Goal: Book appointment/travel/reservation

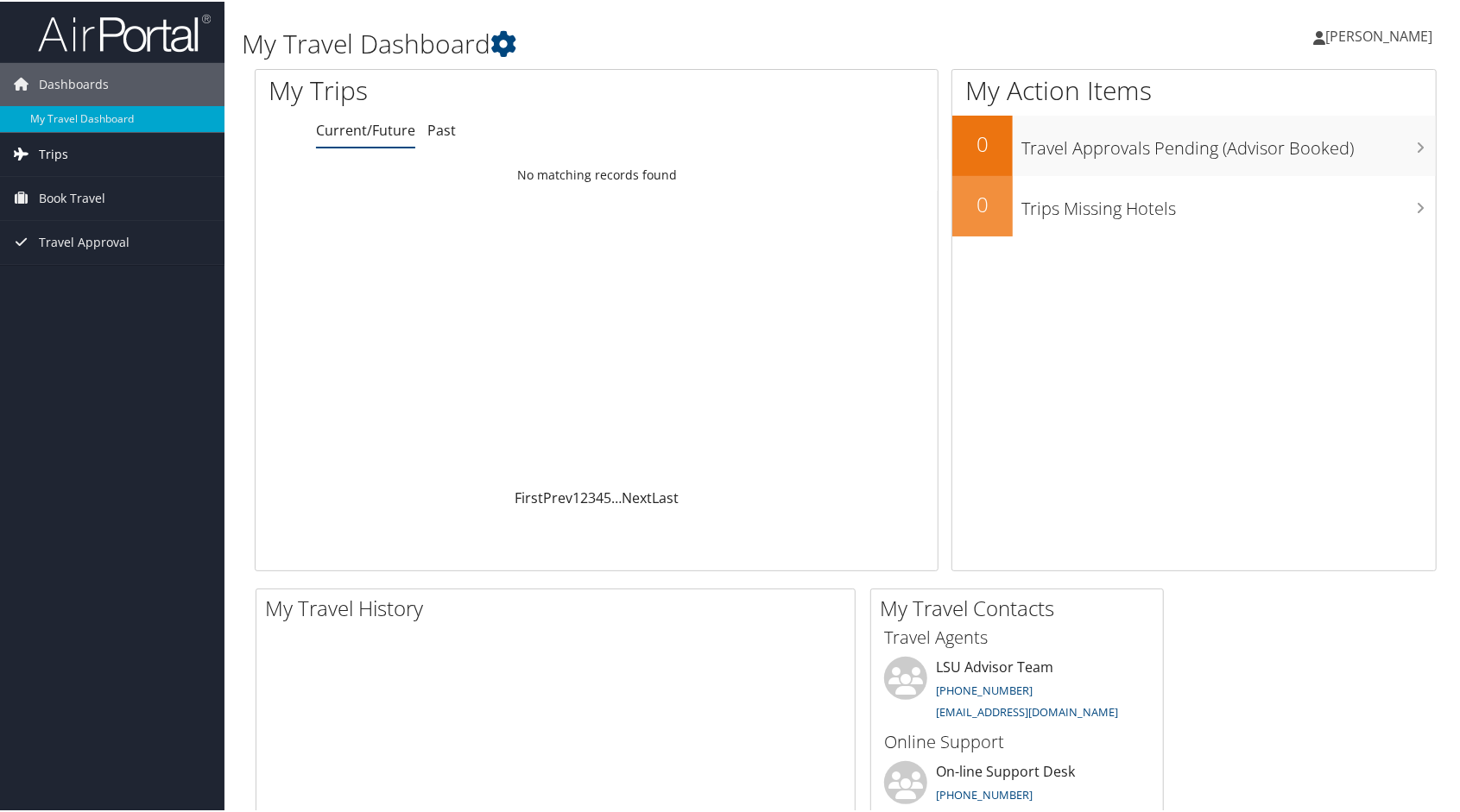
click at [104, 155] on link "Trips" at bounding box center [112, 153] width 225 height 43
click at [75, 187] on link "Current/Future Trips" at bounding box center [112, 187] width 225 height 26
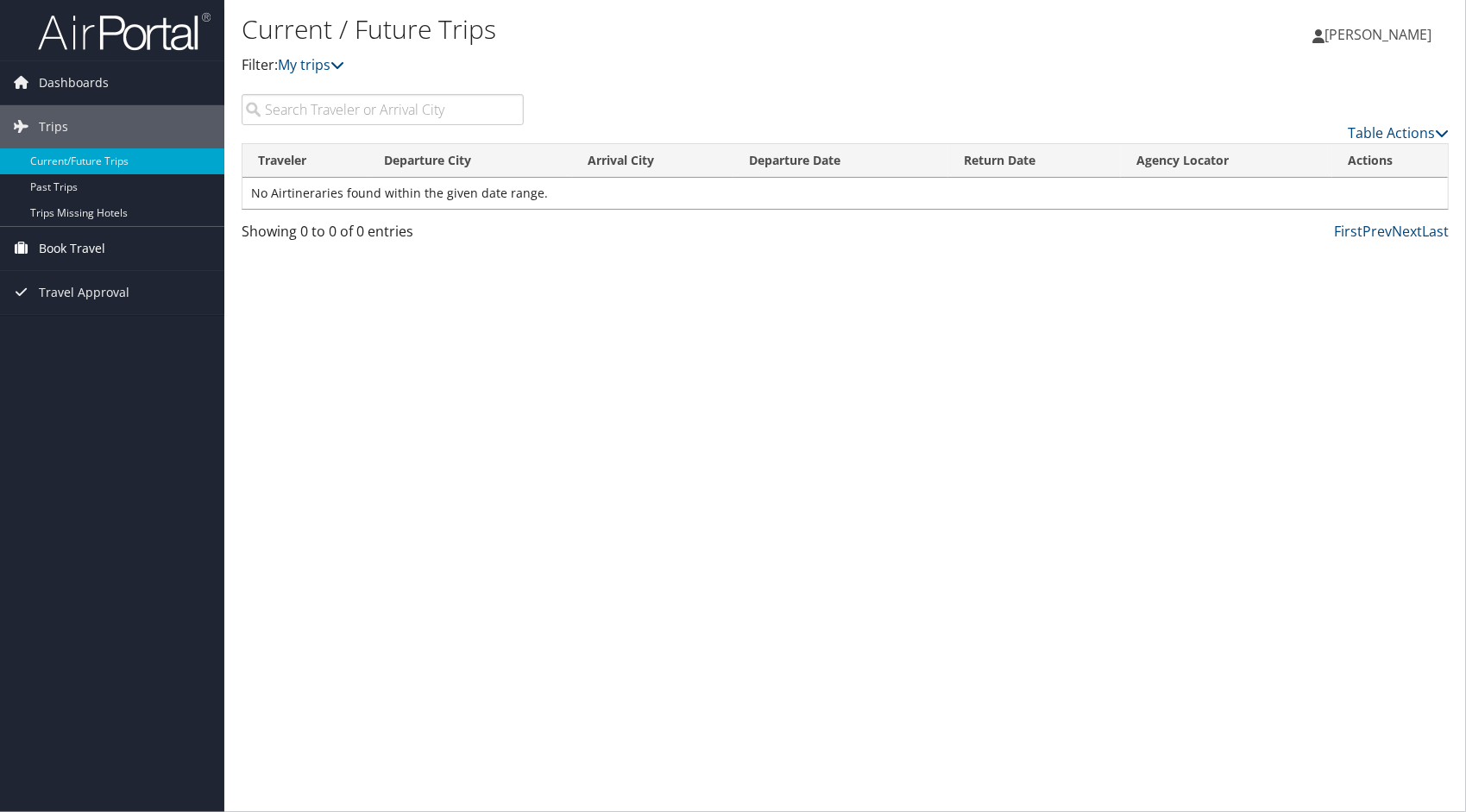
click at [97, 238] on span "Book Travel" at bounding box center [72, 249] width 66 height 43
click at [113, 302] on link "Book/Manage Online Trips" at bounding box center [112, 309] width 225 height 26
